Goal: Find specific page/section: Find specific page/section

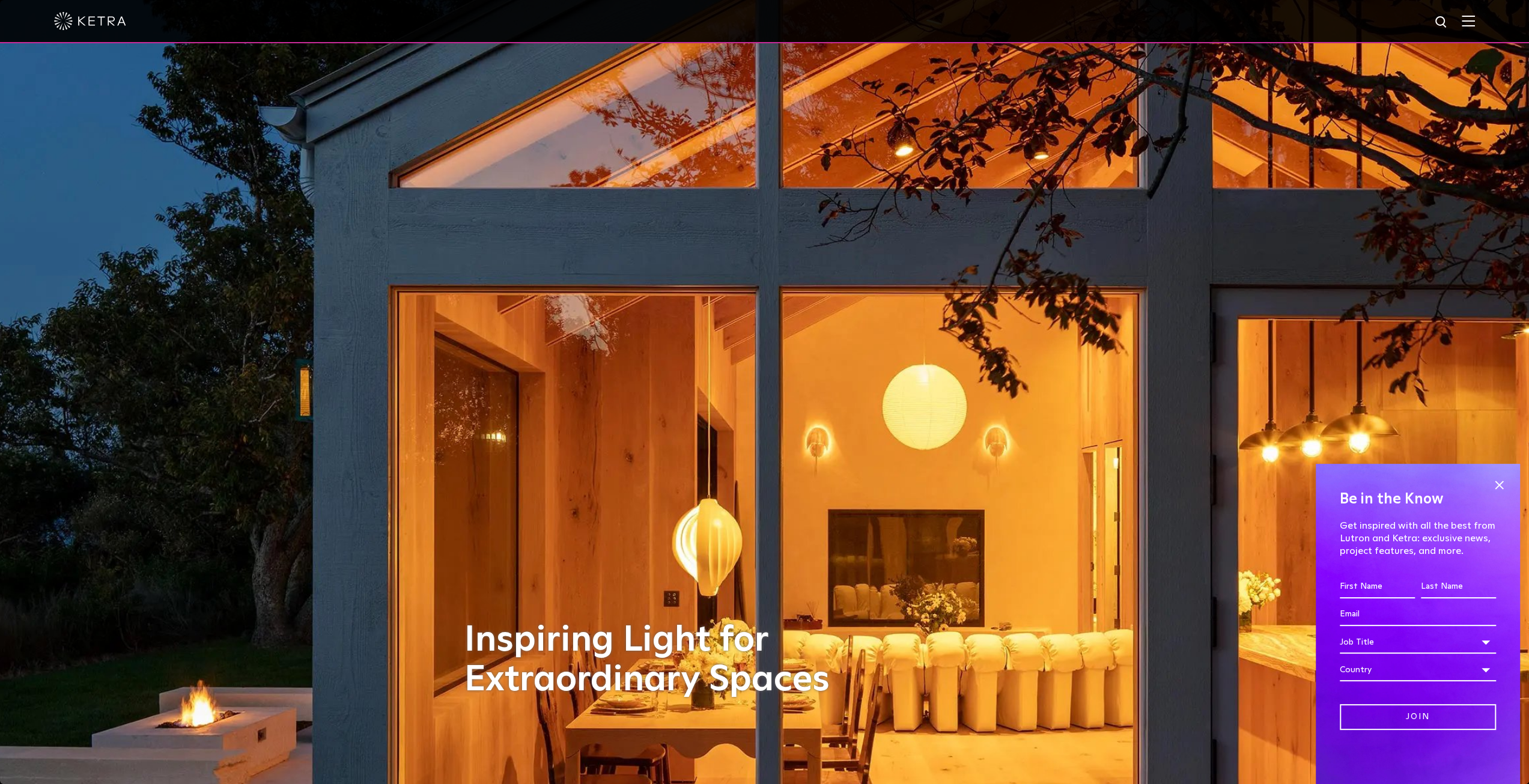
click at [1475, 22] on img at bounding box center [1468, 20] width 13 height 11
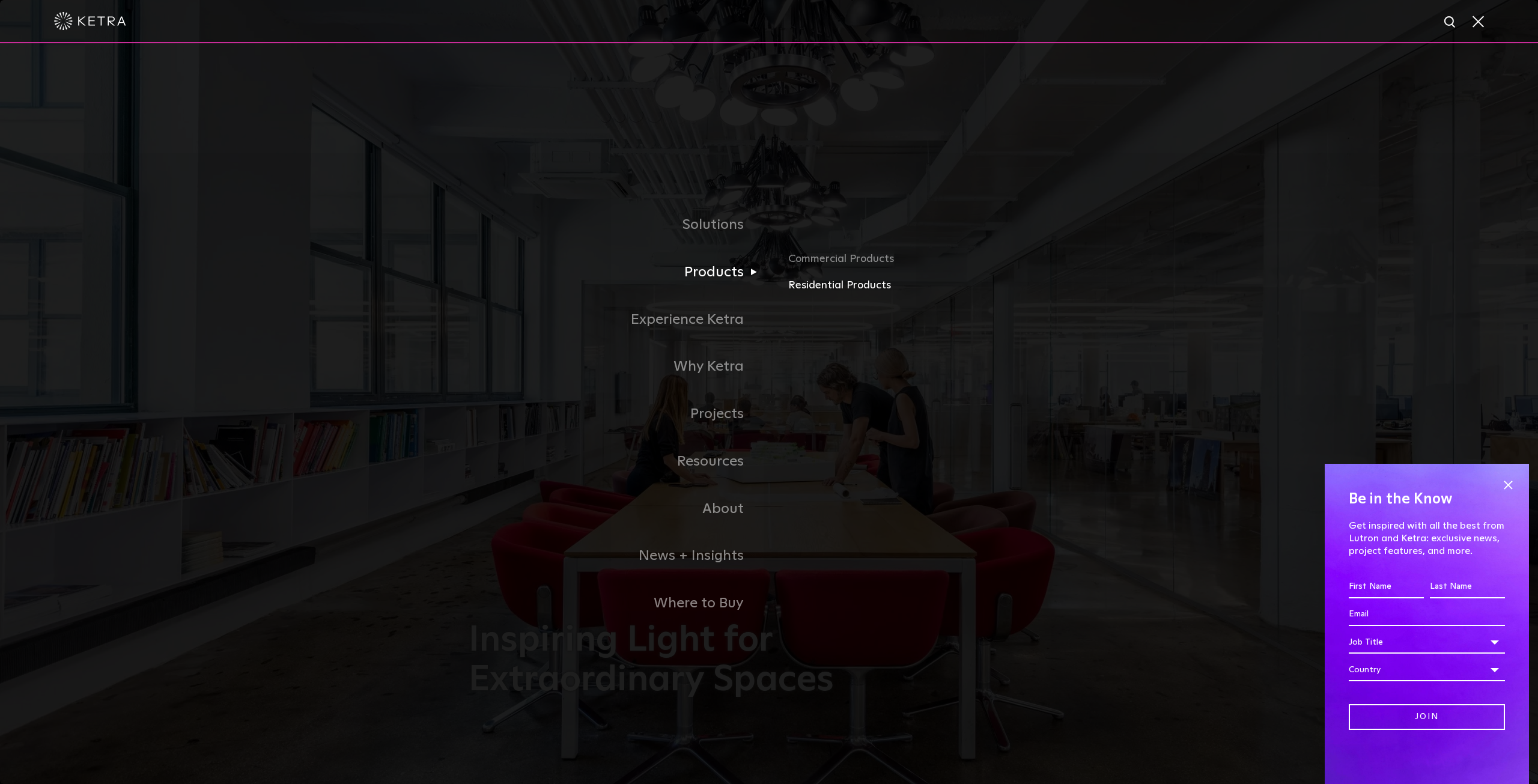
click at [818, 287] on link "Residential Products" at bounding box center [929, 285] width 281 height 17
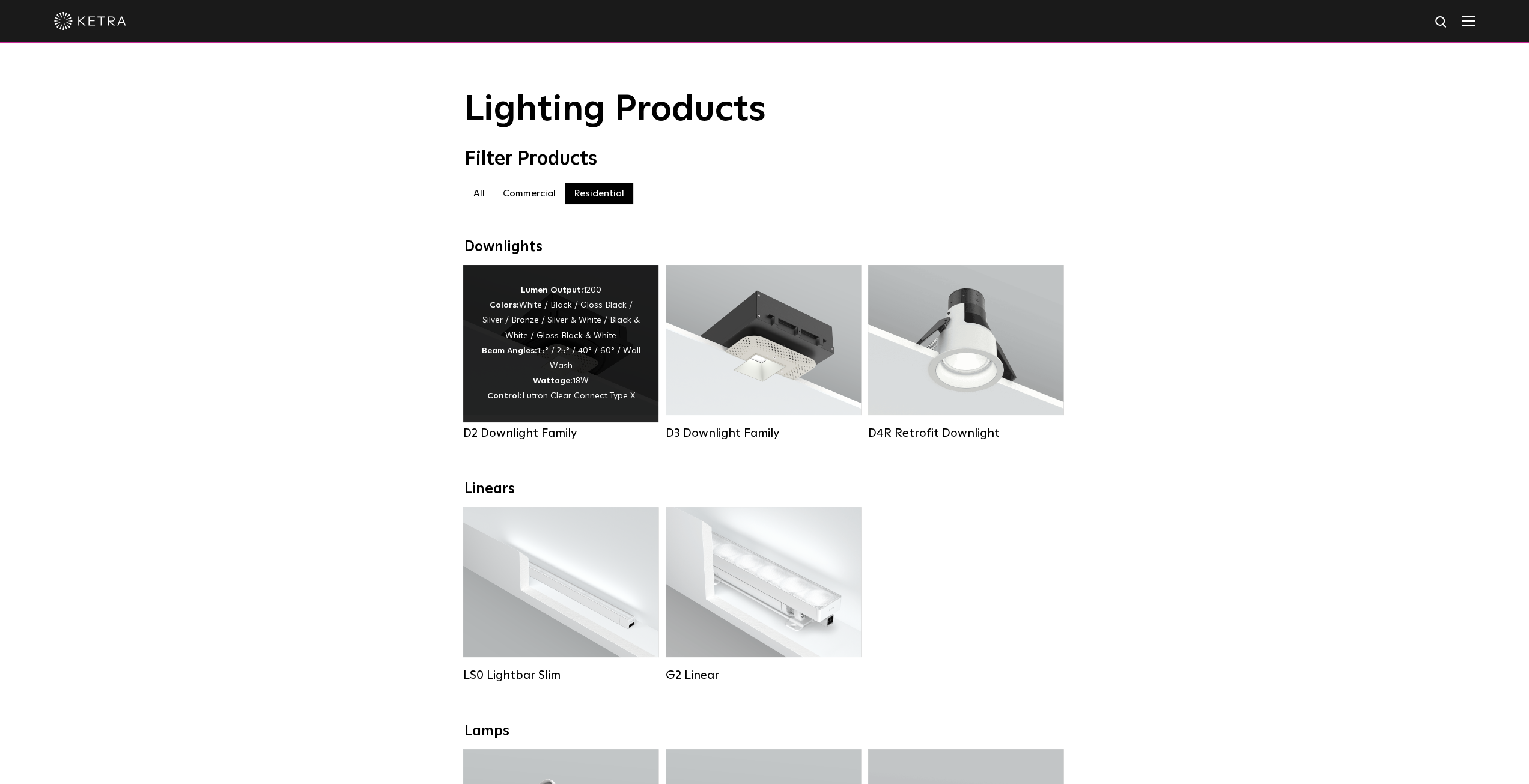
click at [490, 440] on div "D2 Downlight Family" at bounding box center [561, 433] width 195 height 15
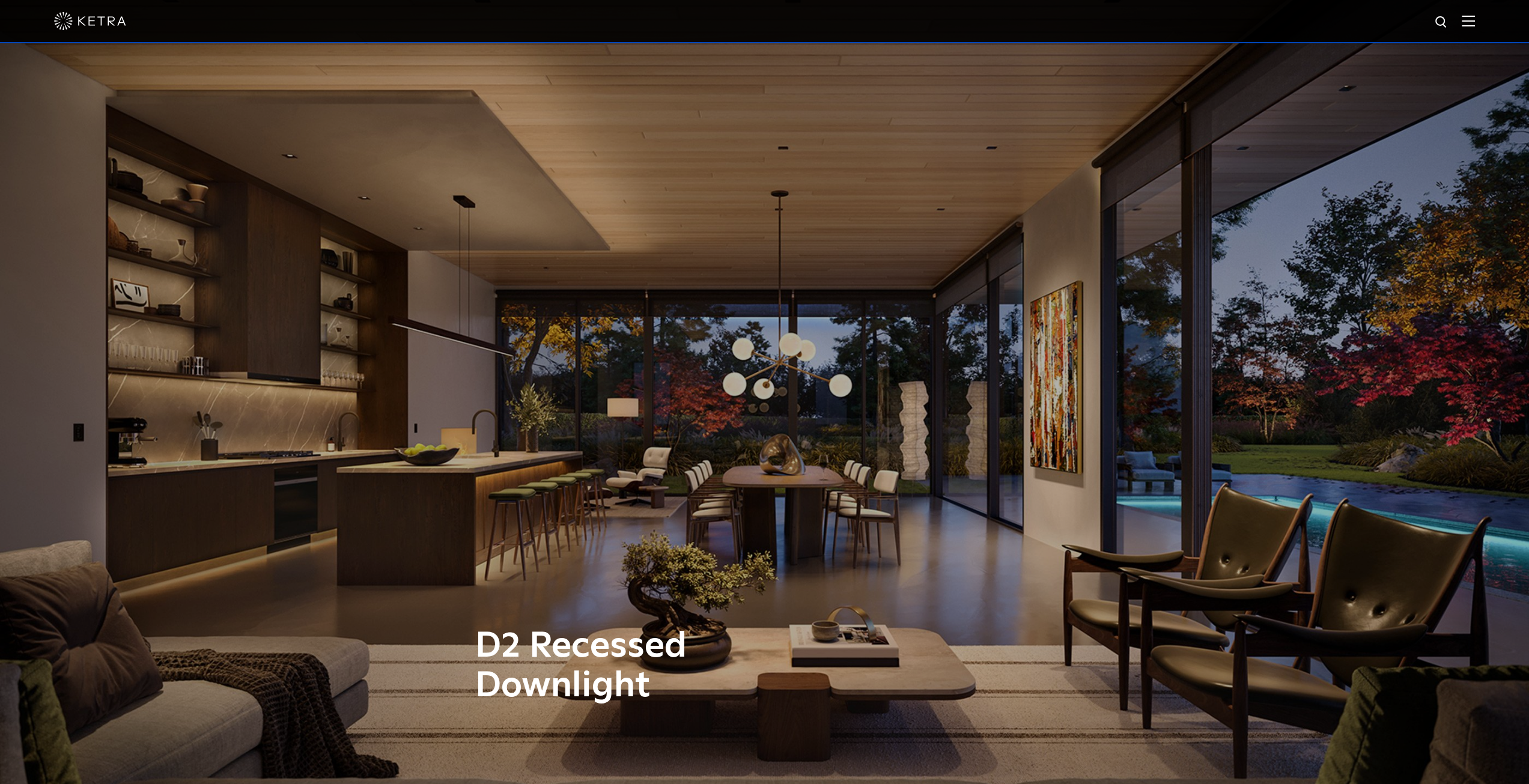
click at [510, 418] on div "D2 Recessed Downlight" at bounding box center [764, 392] width 1529 height 784
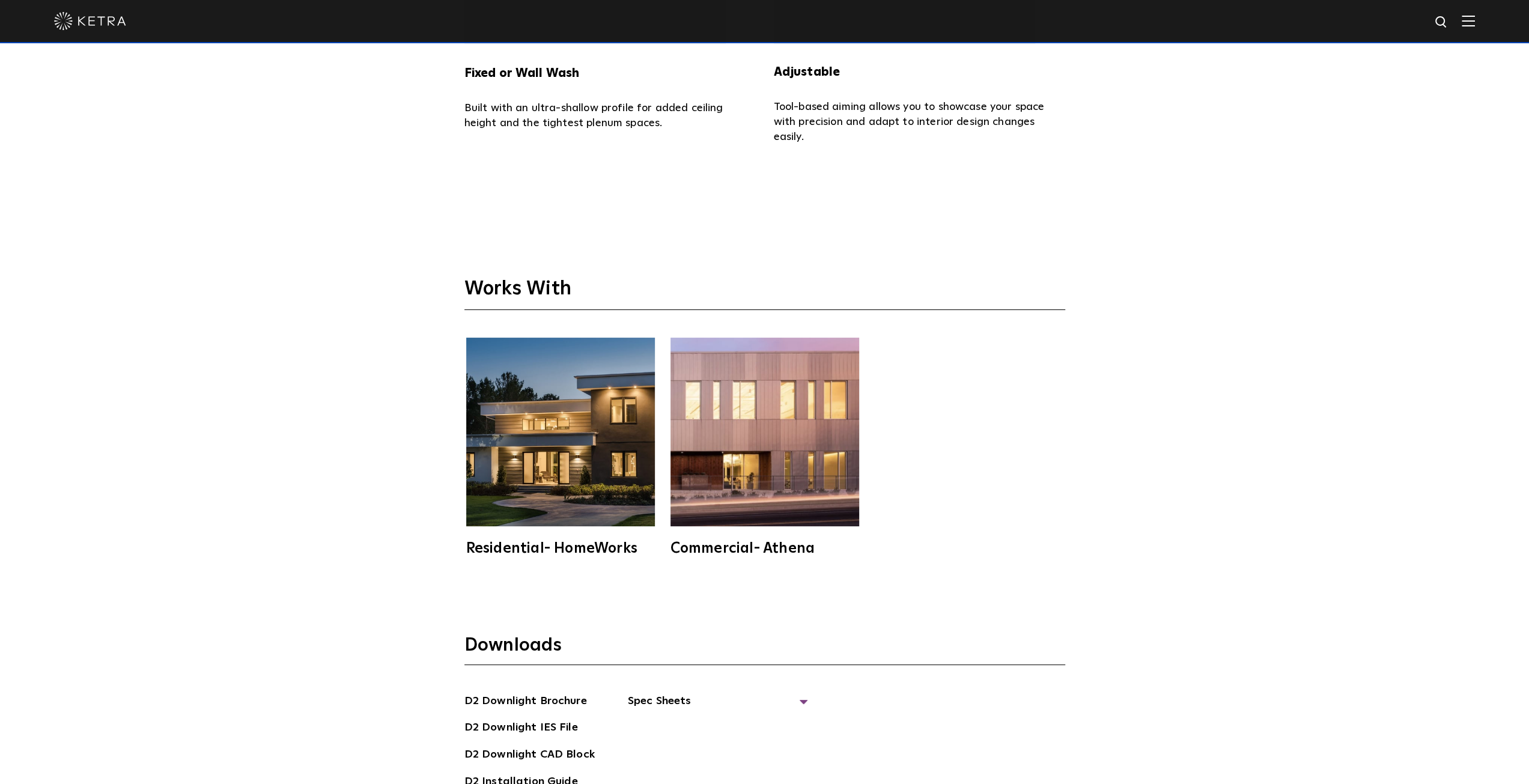
scroll to position [3723, 0]
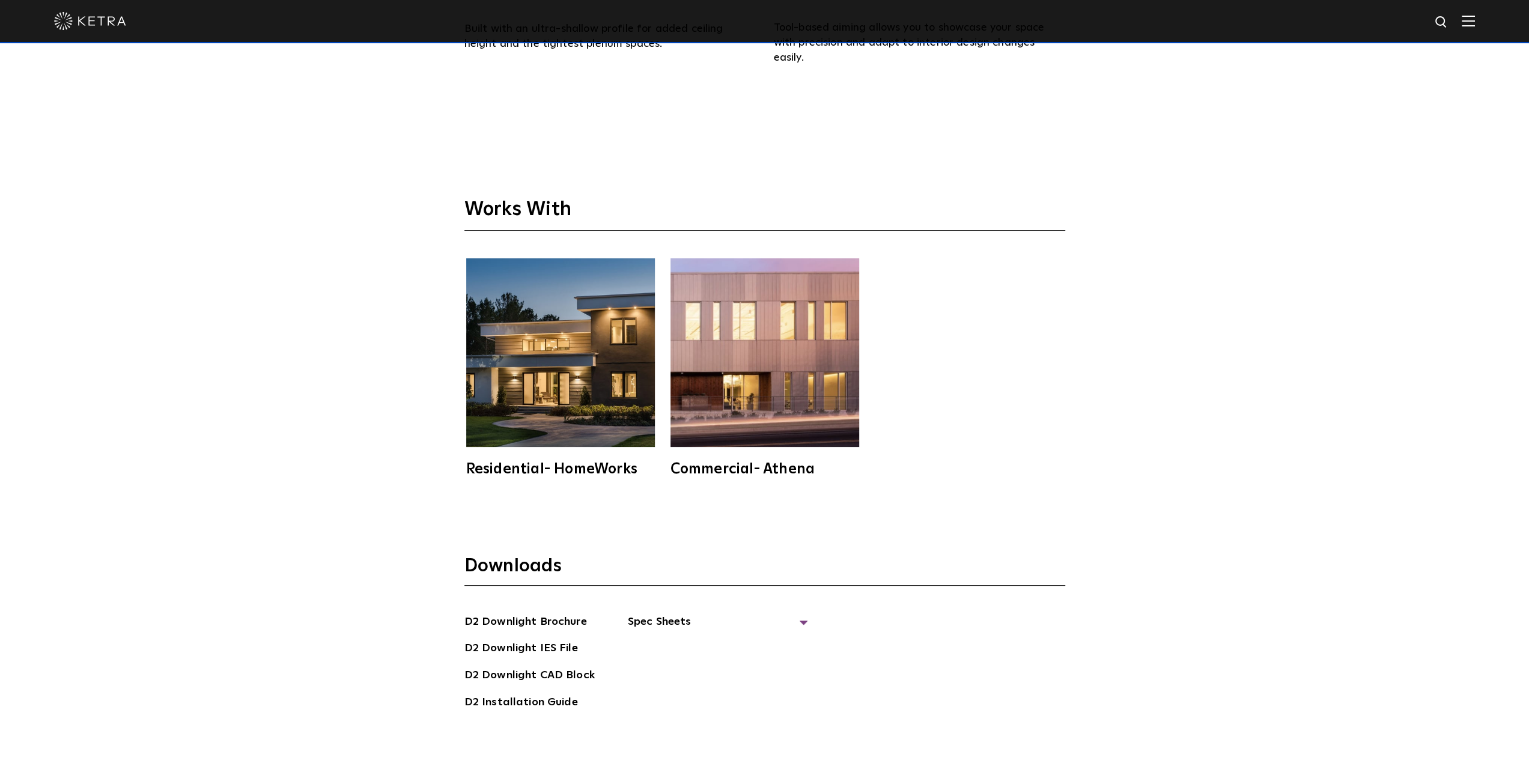
drag, startPoint x: 369, startPoint y: 397, endPoint x: 284, endPoint y: 406, distance: 85.5
click at [284, 406] on div "Works With Residential- HomeWorks Commercial- Athena" at bounding box center [764, 318] width 1529 height 396
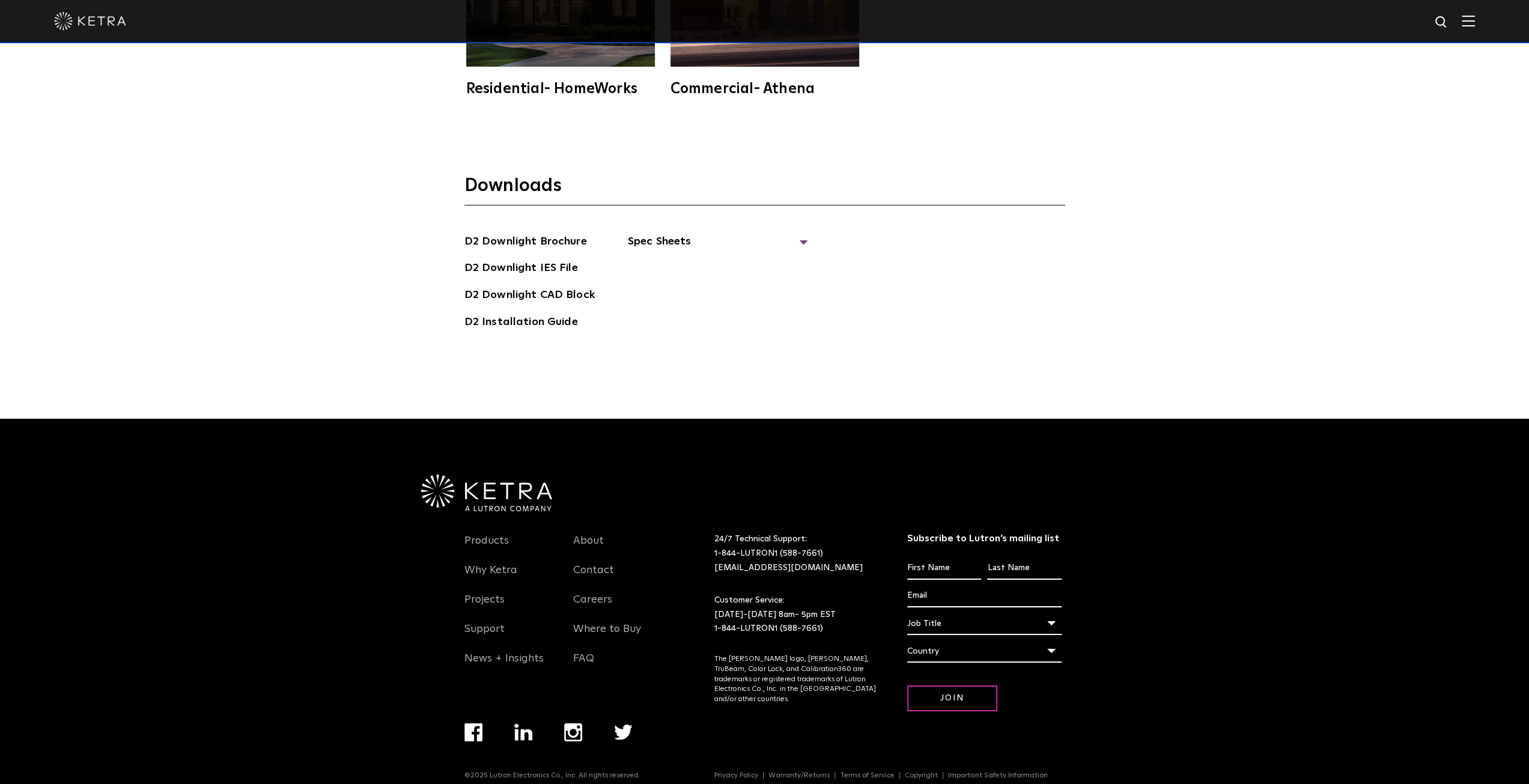
scroll to position [4104, 0]
click at [619, 622] on link "Where to Buy" at bounding box center [607, 635] width 68 height 27
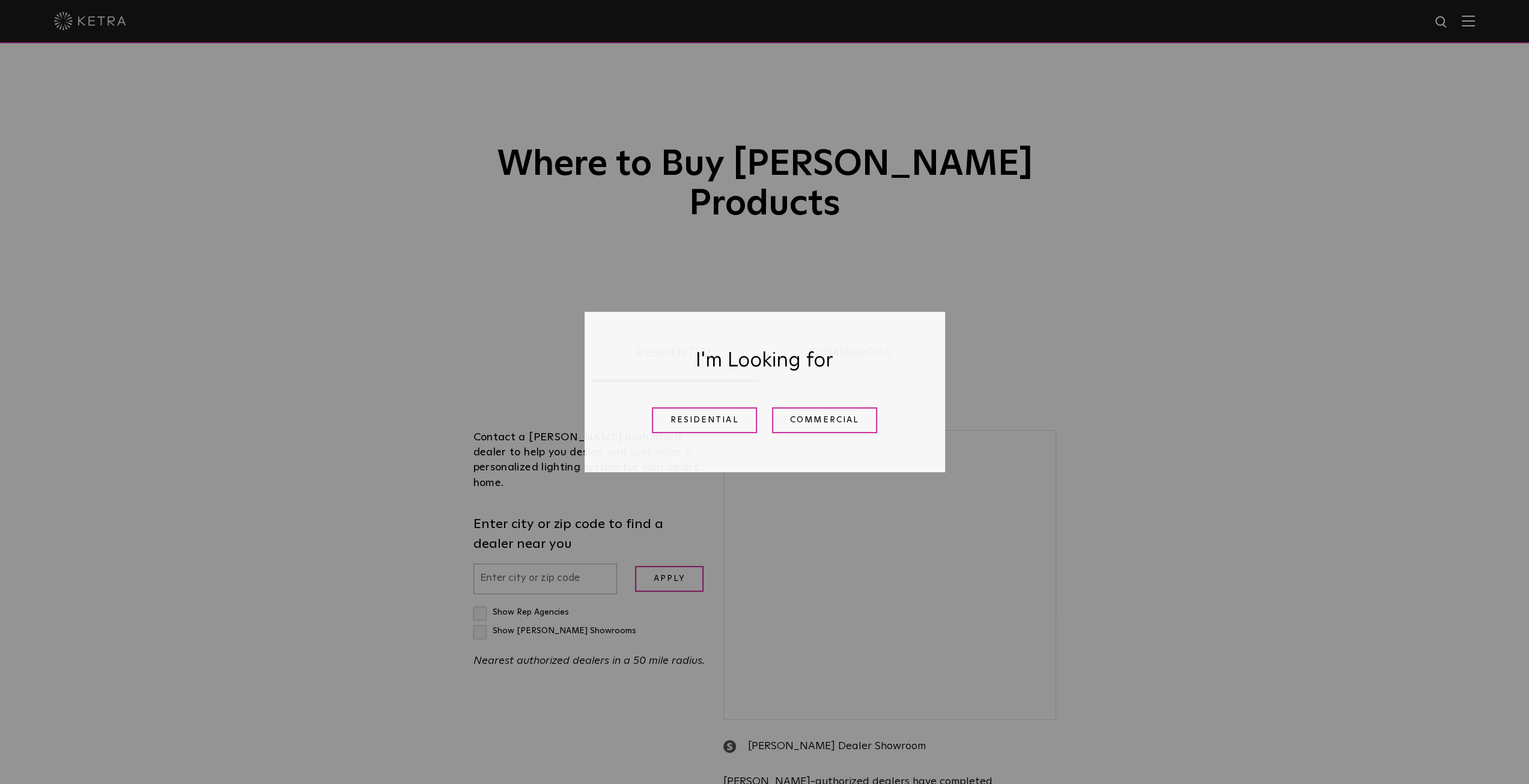
click at [701, 425] on link "Residential" at bounding box center [705, 420] width 105 height 26
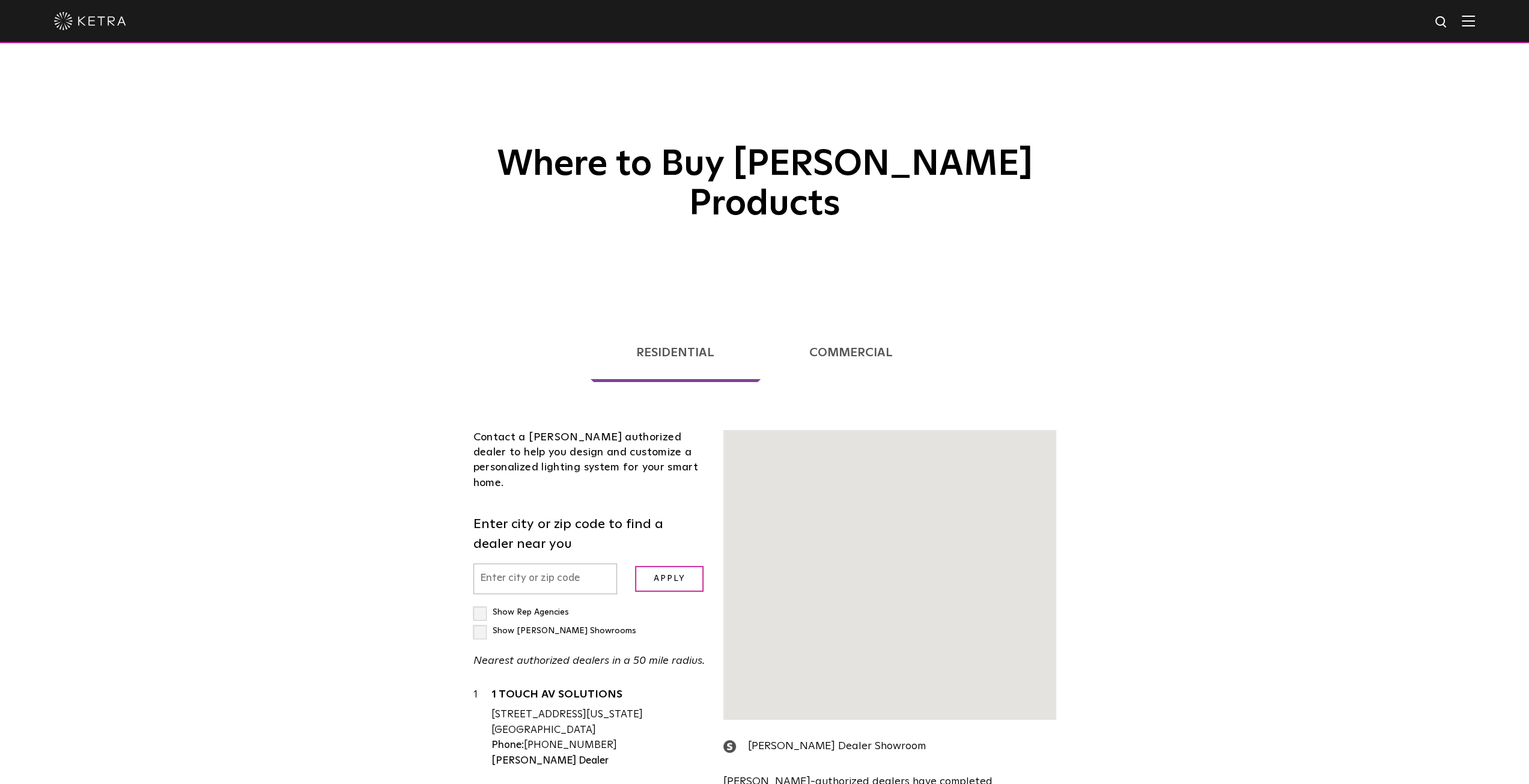
scroll to position [306, 0]
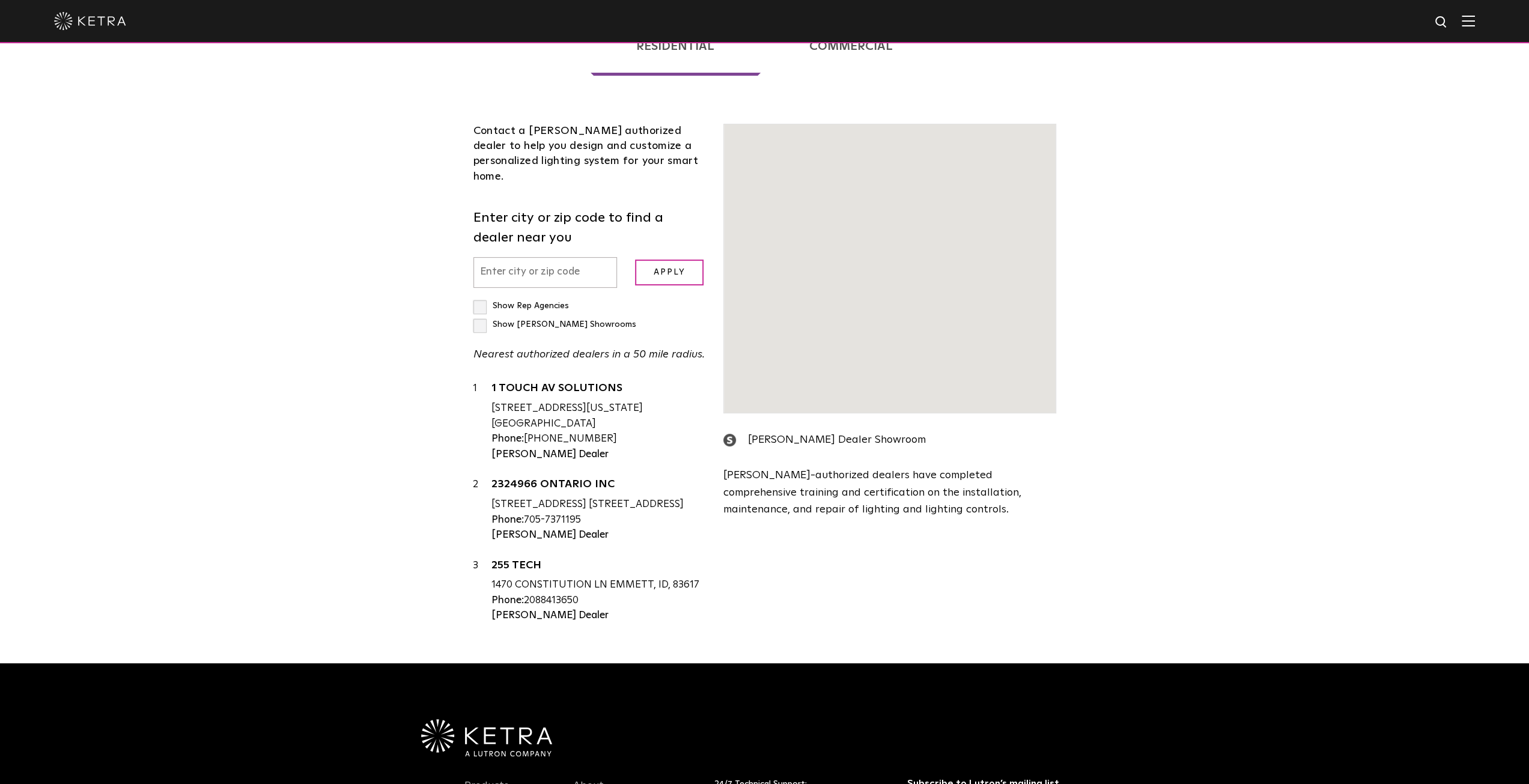
click at [542, 257] on input "text" at bounding box center [546, 272] width 144 height 31
click at [551, 257] on input "text" at bounding box center [546, 272] width 144 height 31
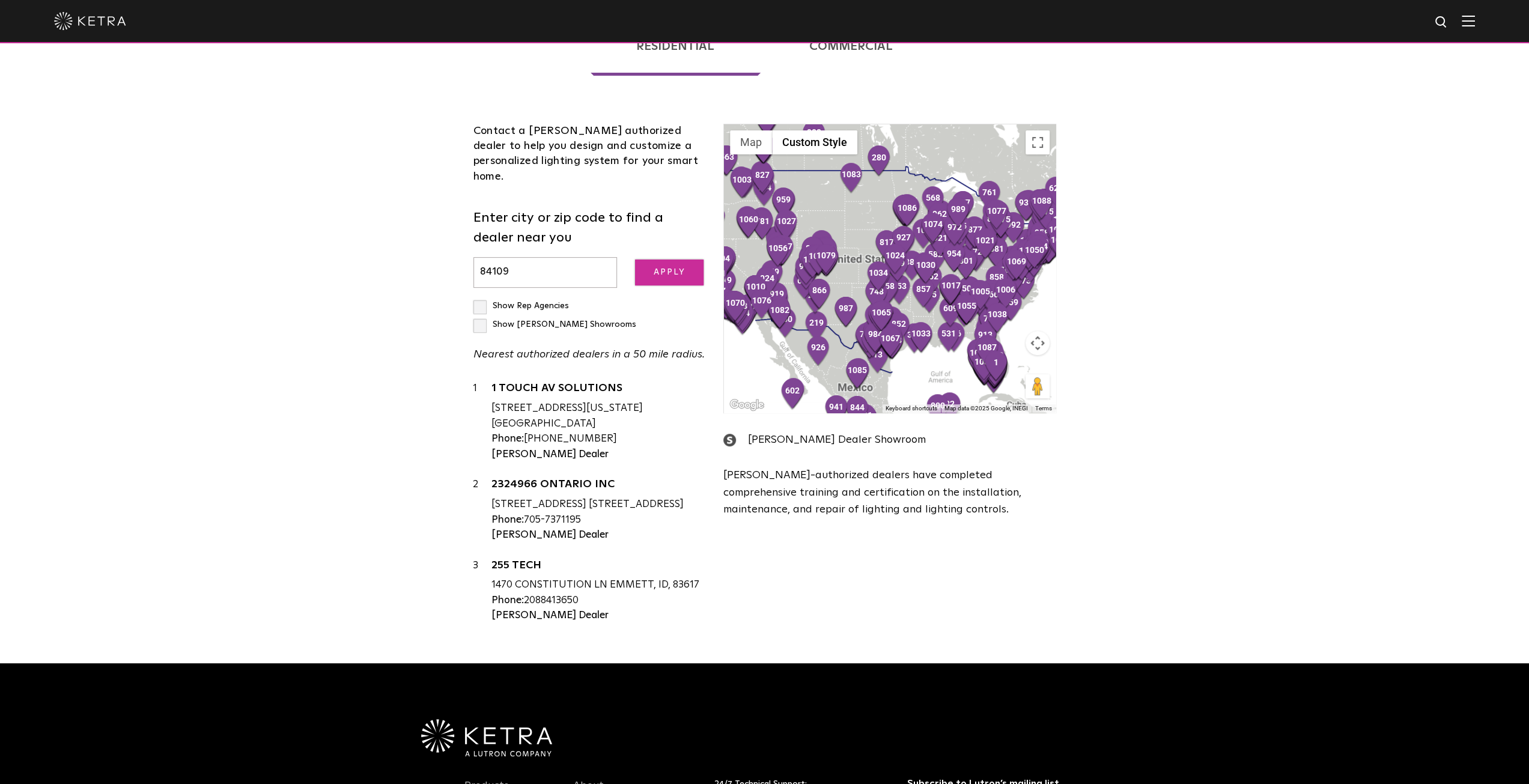
type input "84109"
click at [658, 259] on input "Apply" at bounding box center [670, 272] width 69 height 26
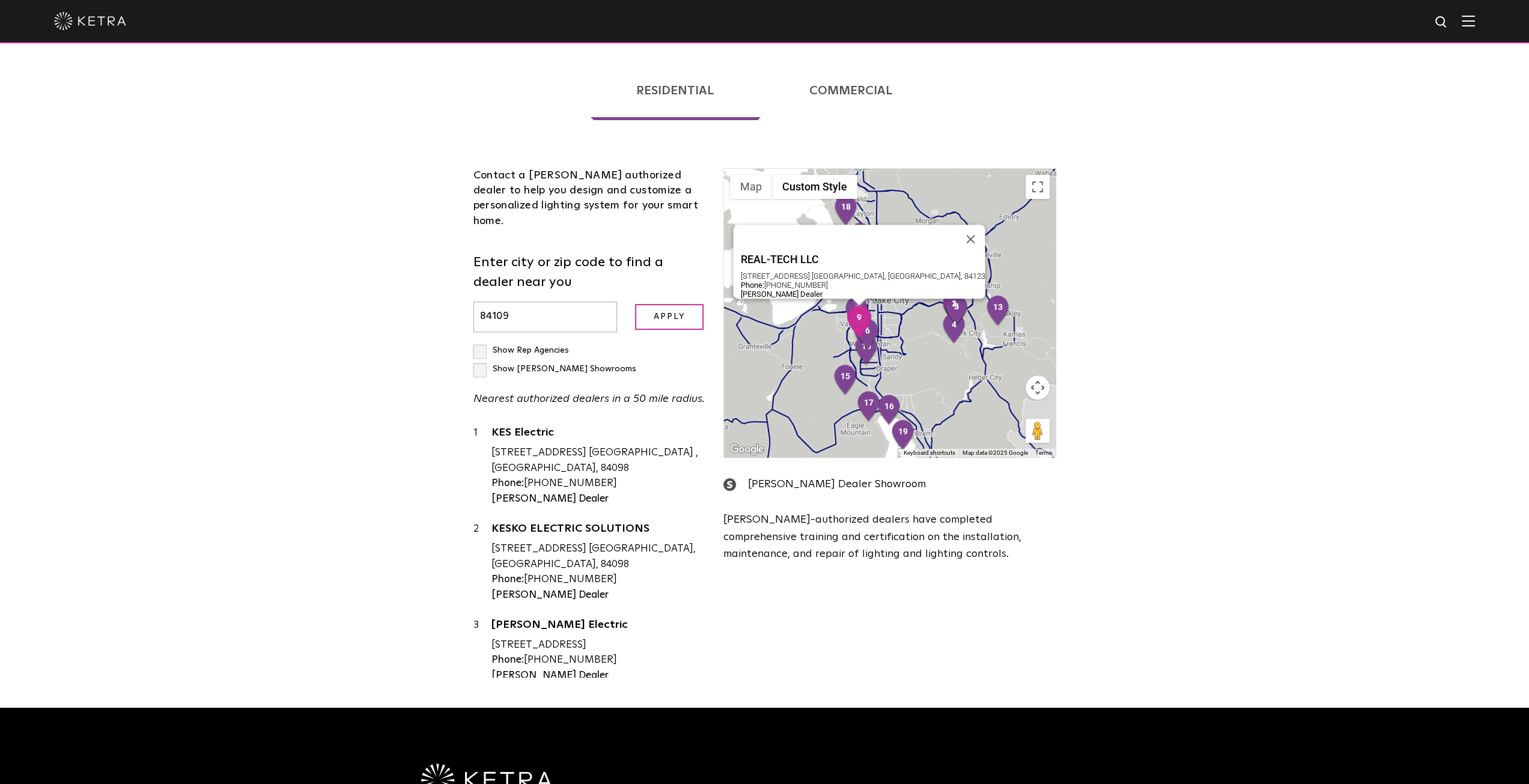
scroll to position [246, 0]
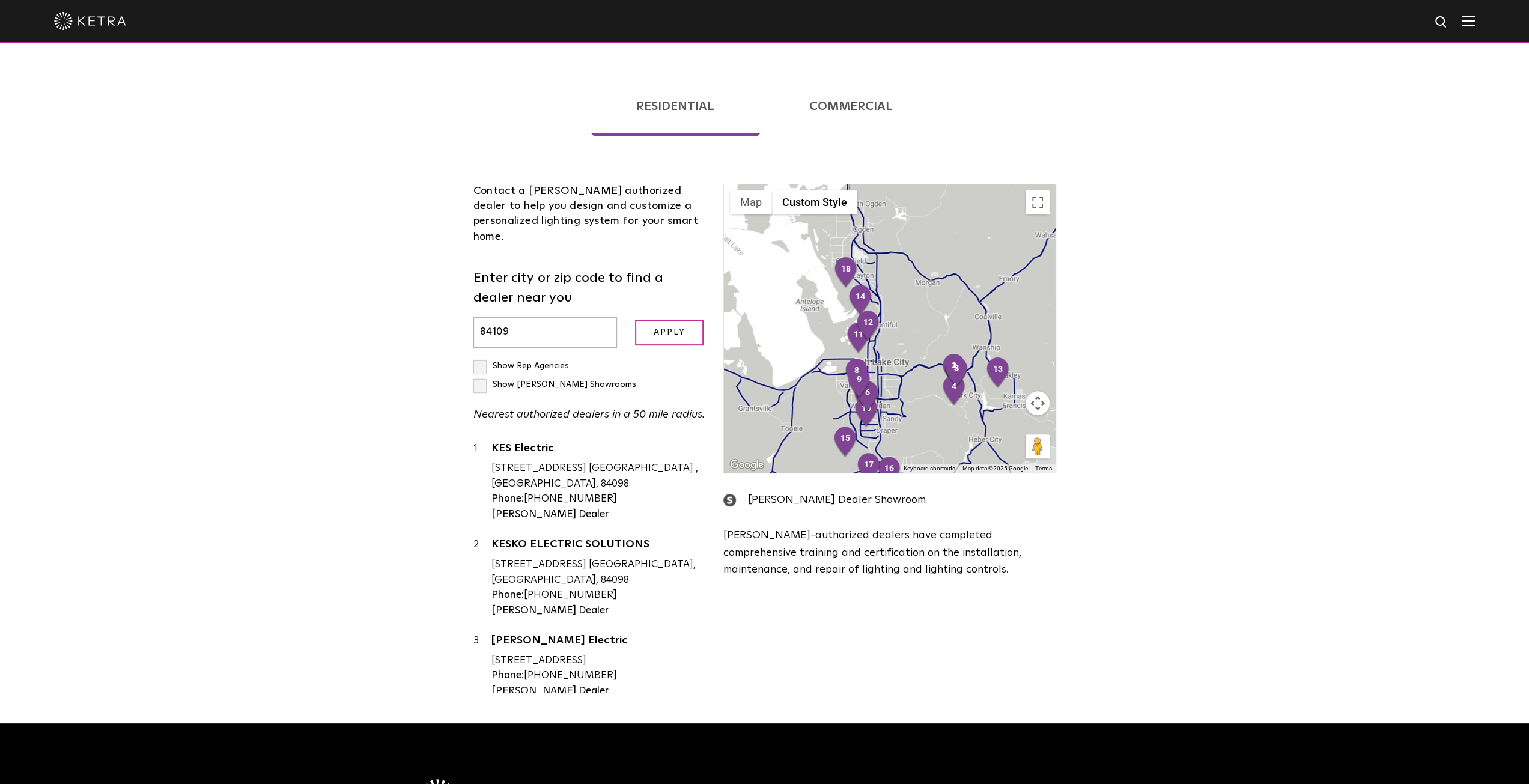
click at [884, 338] on div at bounding box center [889, 329] width 331 height 288
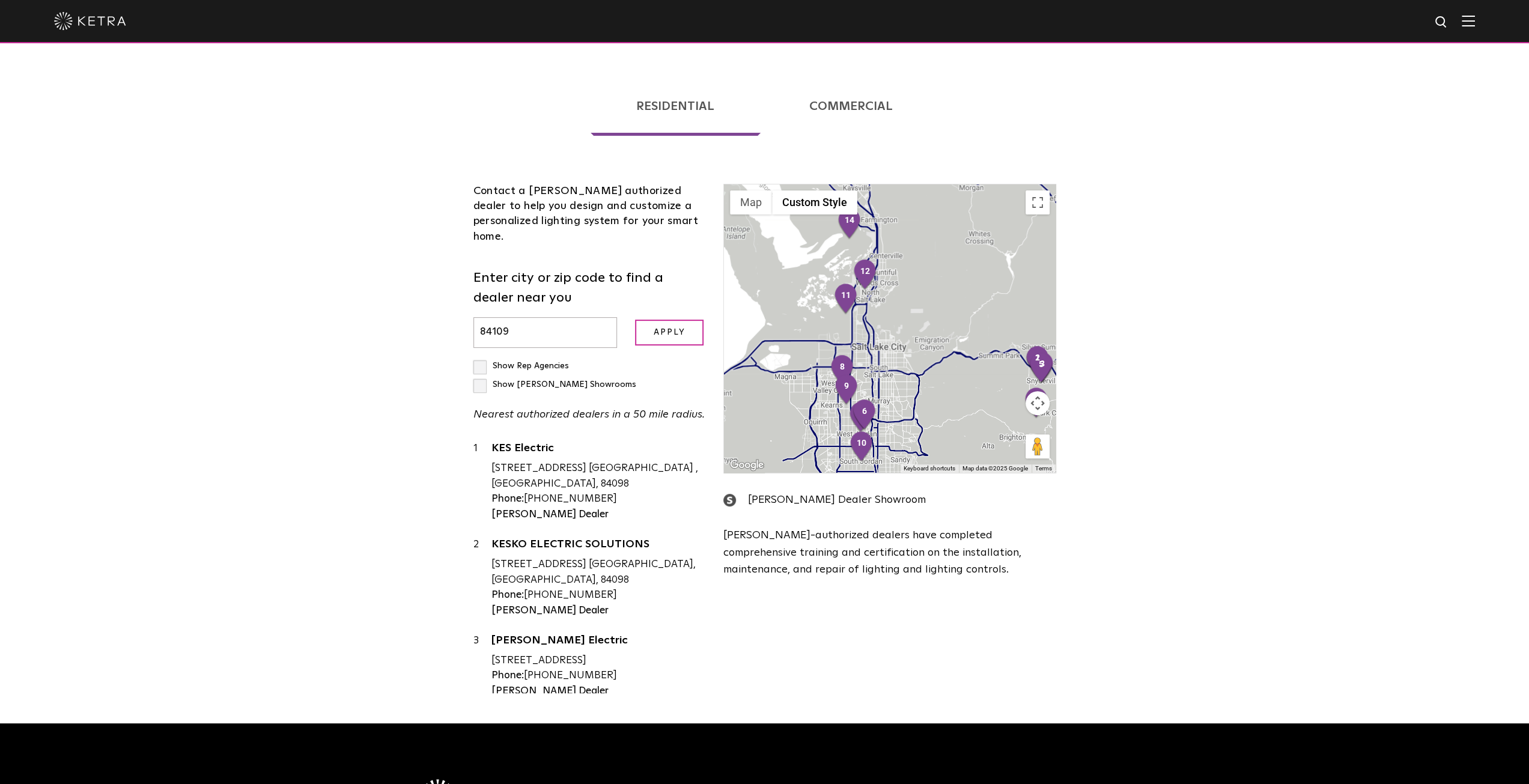
click at [884, 338] on div at bounding box center [889, 329] width 331 height 288
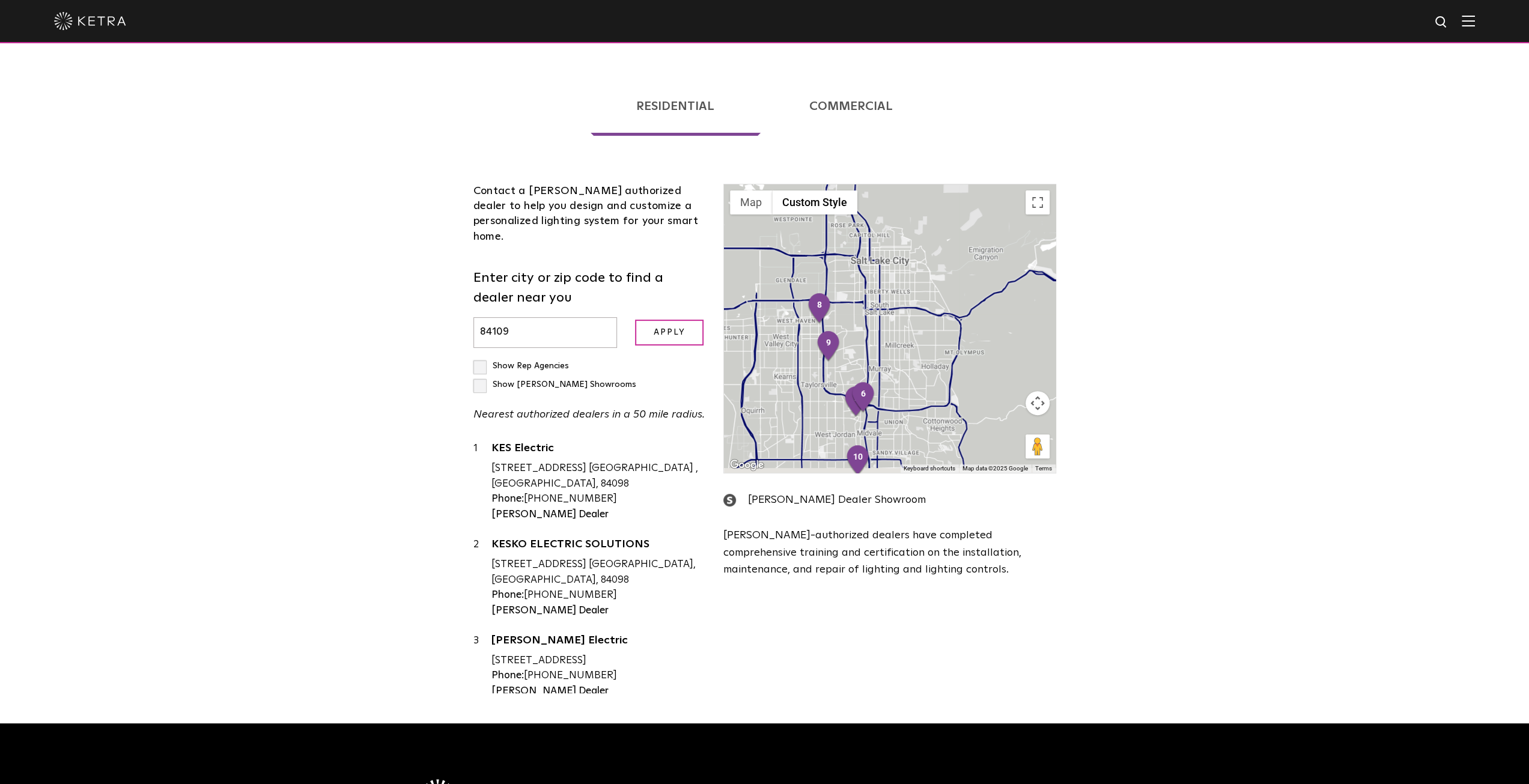
drag, startPoint x: 878, startPoint y: 349, endPoint x: 884, endPoint y: 287, distance: 62.3
click at [884, 287] on div at bounding box center [889, 329] width 331 height 288
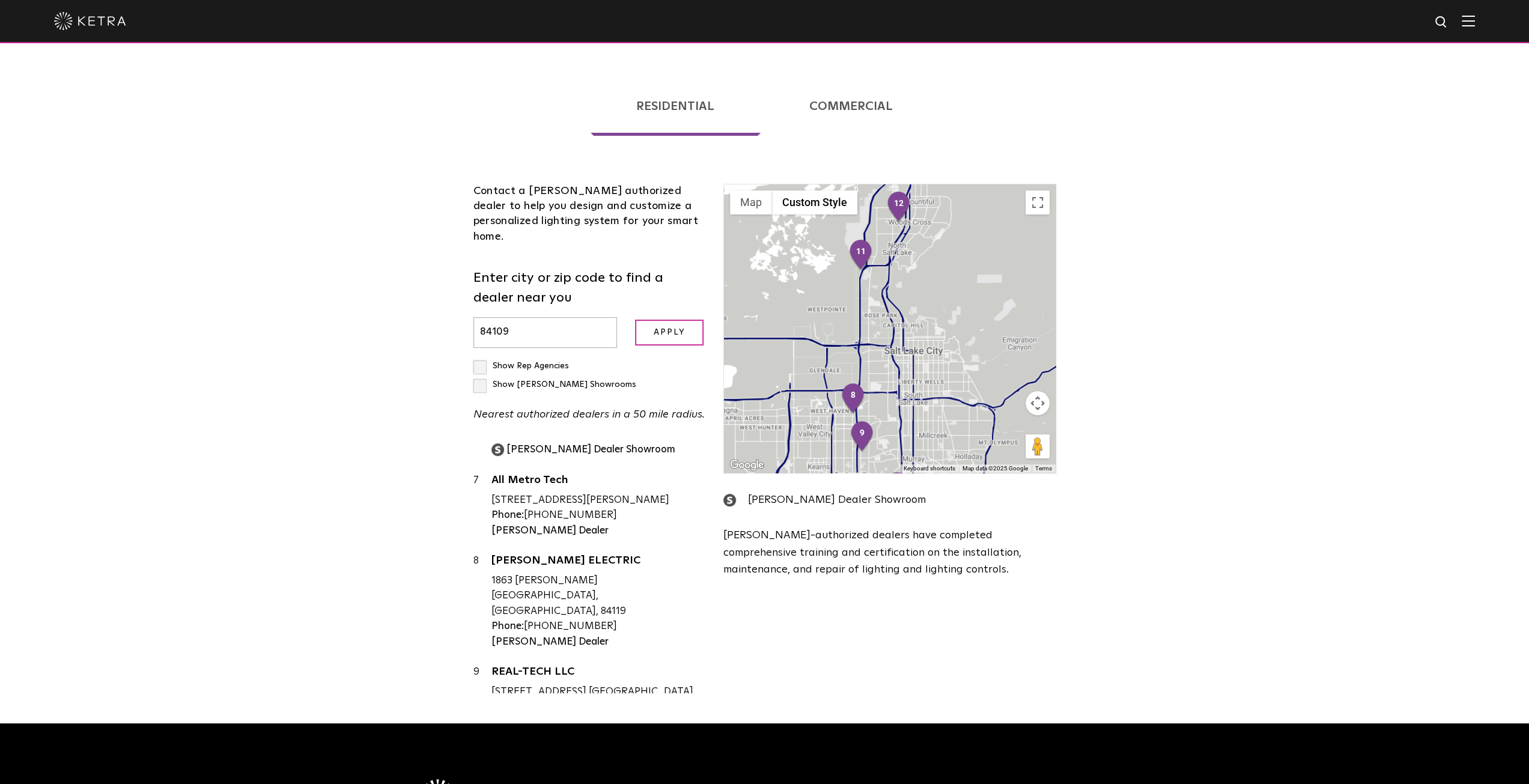
scroll to position [480, 0]
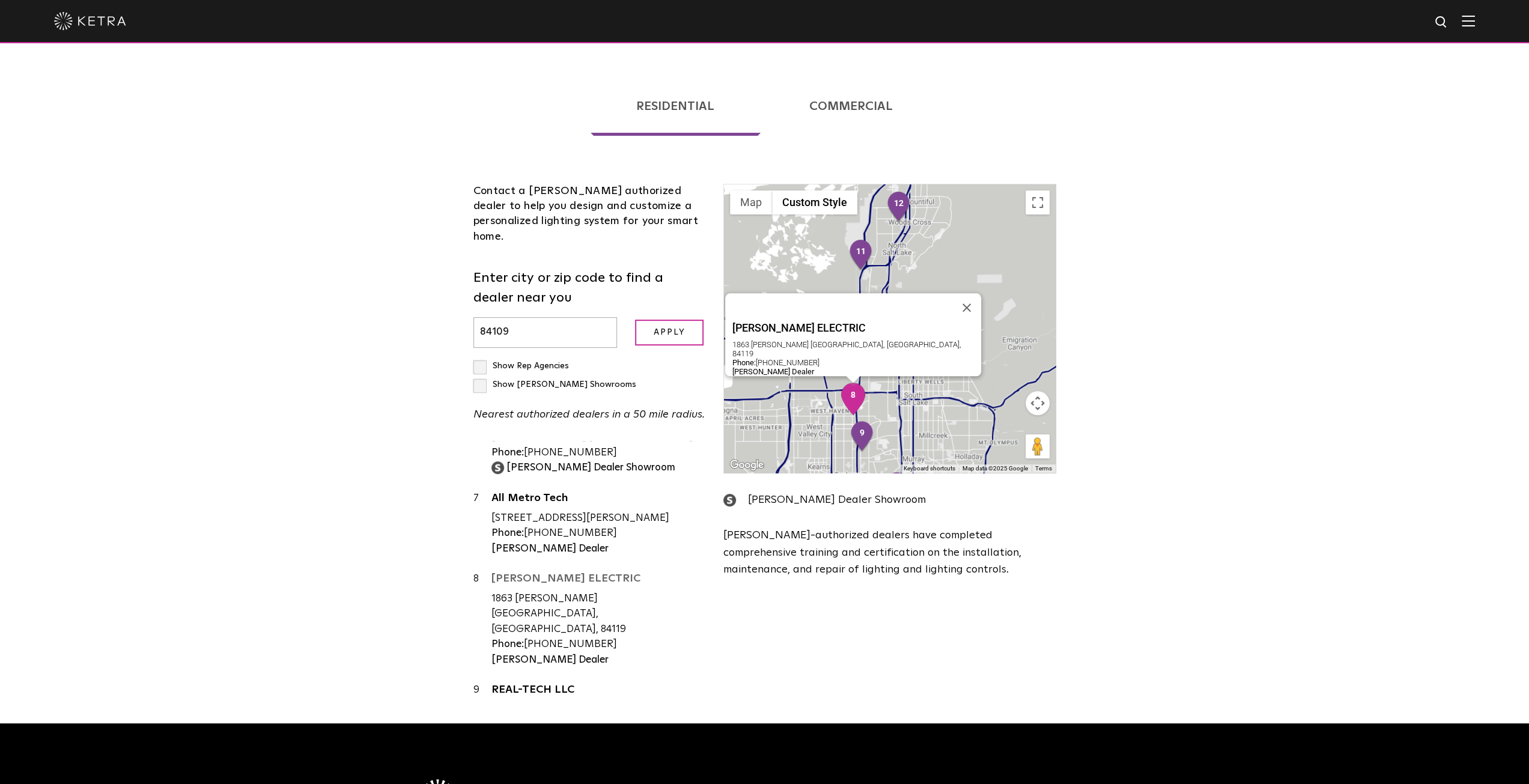
click at [533, 573] on link "[PERSON_NAME] ELECTRIC" at bounding box center [598, 580] width 215 height 15
